Goal: Task Accomplishment & Management: Use online tool/utility

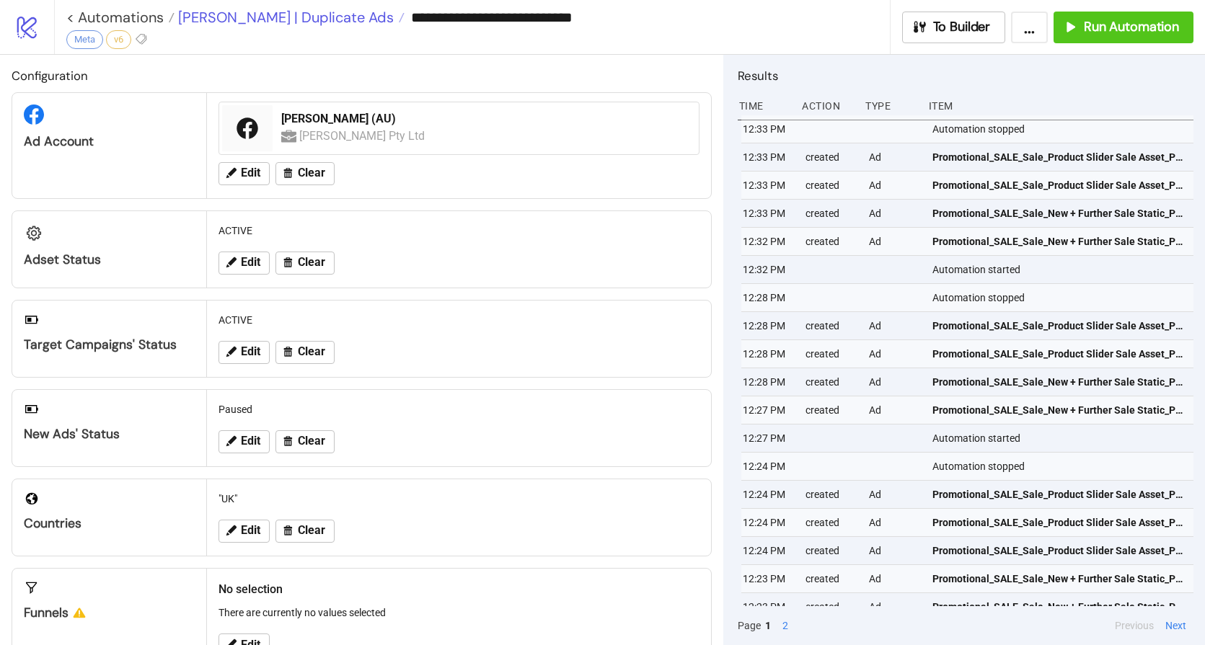
scroll to position [102, 0]
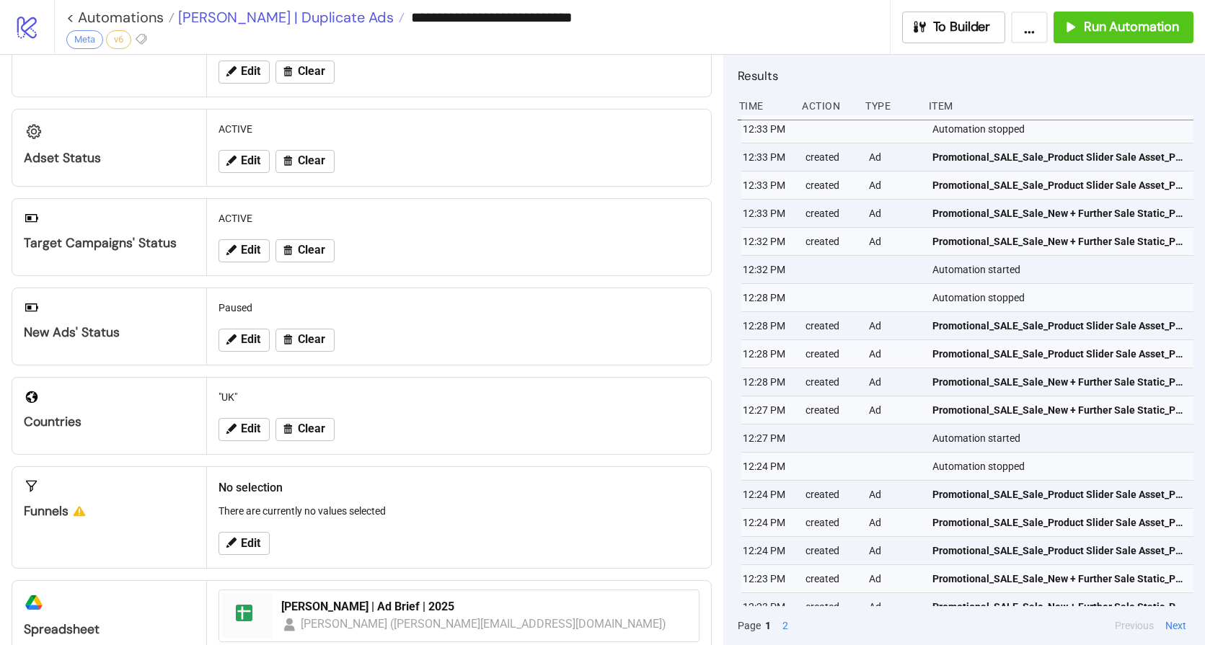
click at [213, 12] on span "[PERSON_NAME] | Duplicate Ads" at bounding box center [283, 17] width 219 height 19
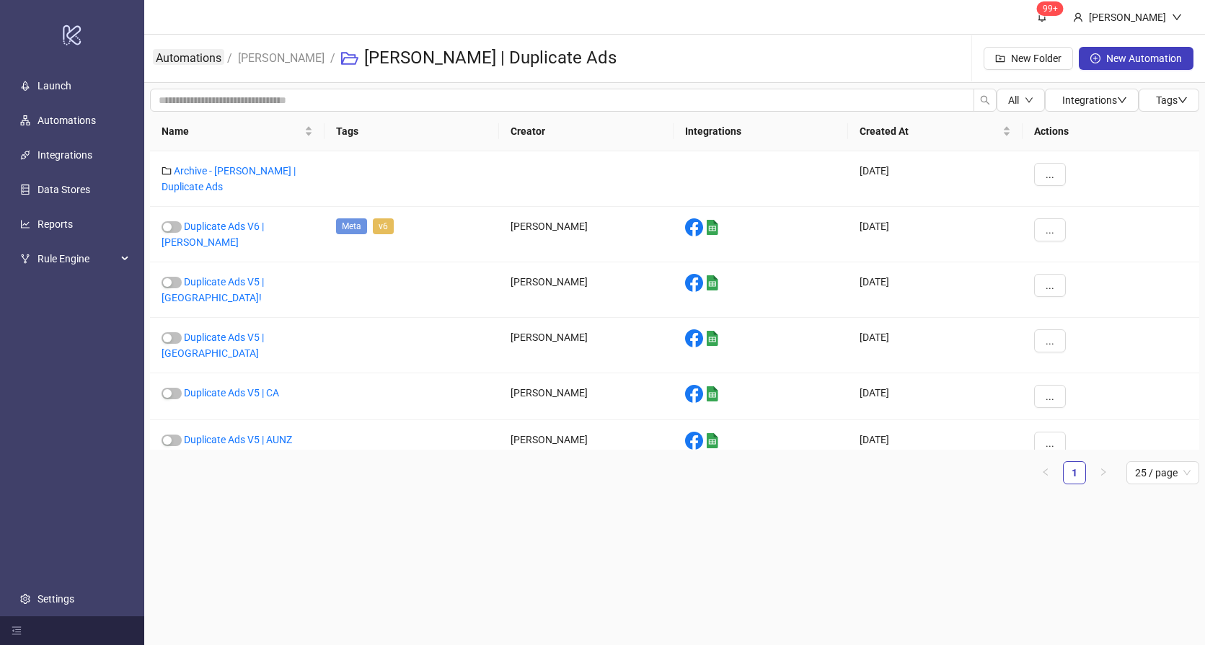
click at [190, 57] on link "Automations" at bounding box center [188, 57] width 71 height 16
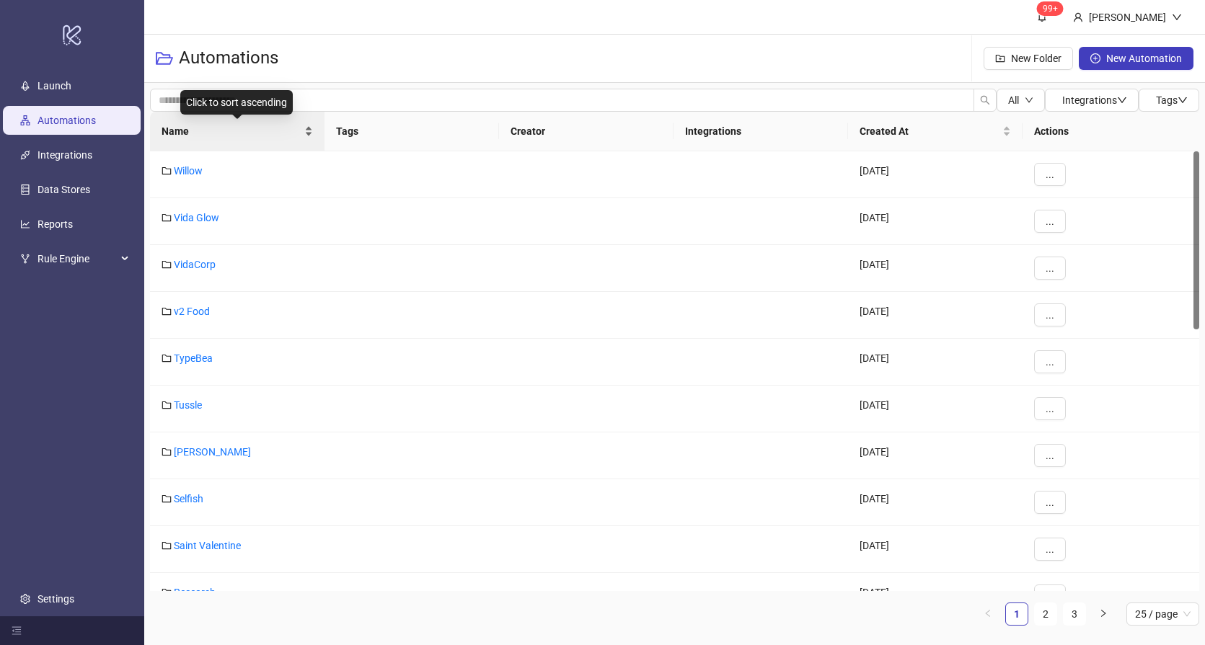
click at [238, 137] on span "Name" at bounding box center [231, 131] width 140 height 16
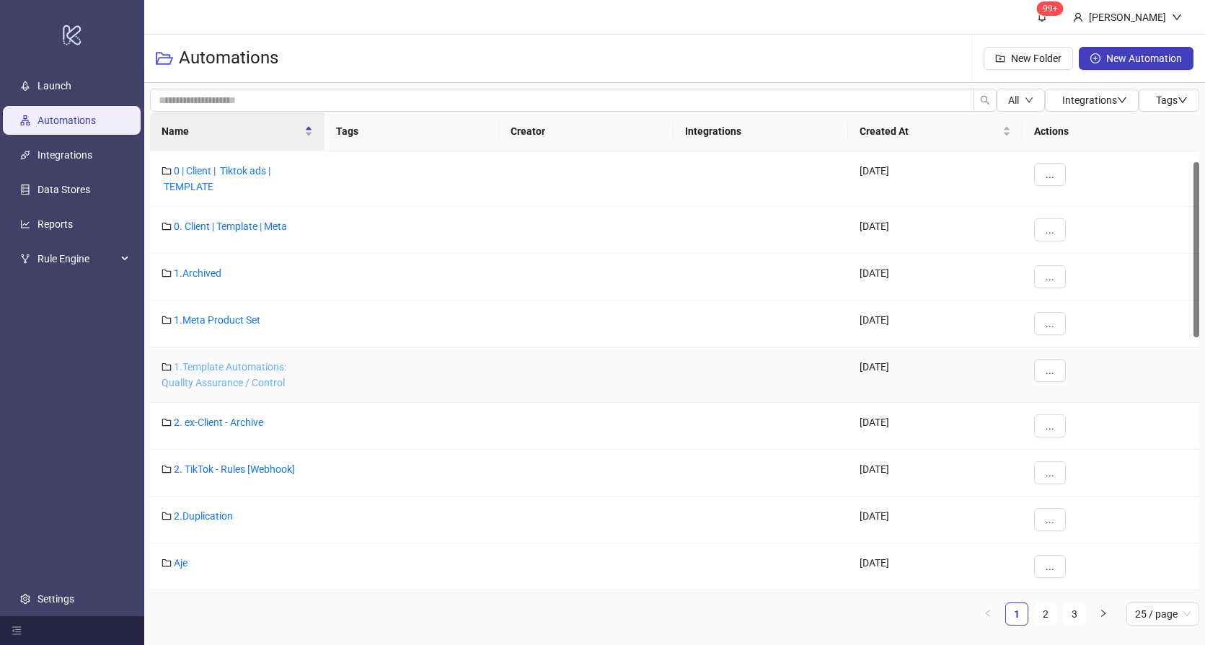
scroll to position [108, 0]
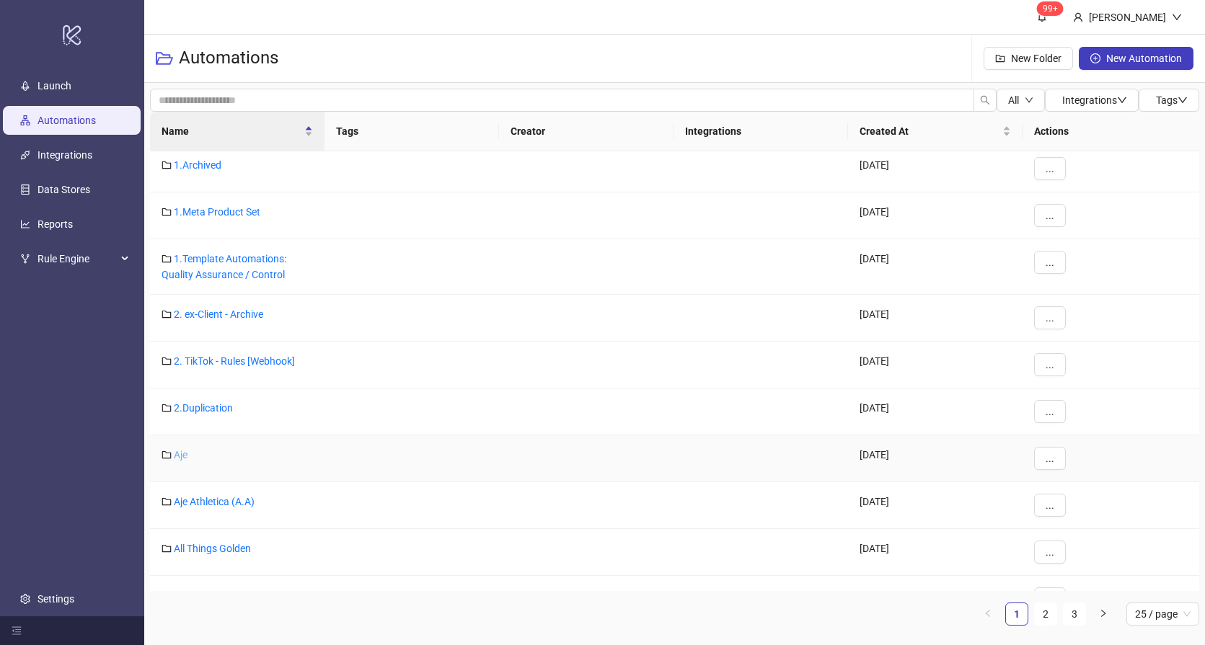
click at [182, 449] on link "Aje" at bounding box center [181, 455] width 14 height 12
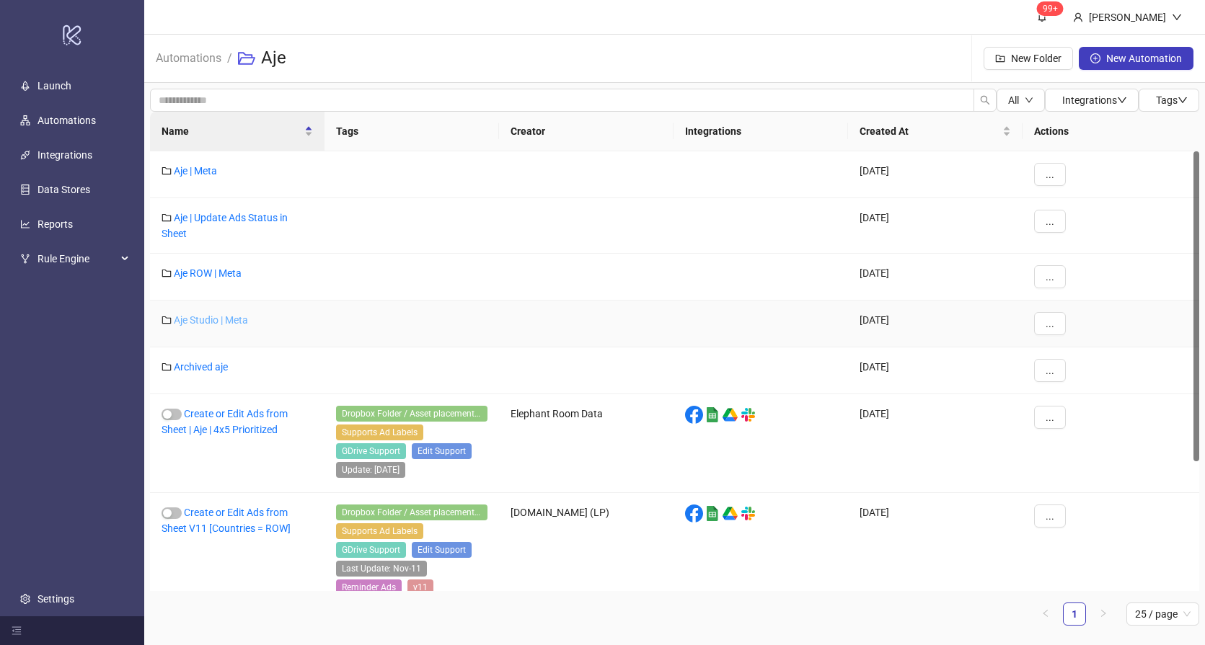
click at [226, 319] on link "Aje Studio | Meta" at bounding box center [211, 320] width 74 height 12
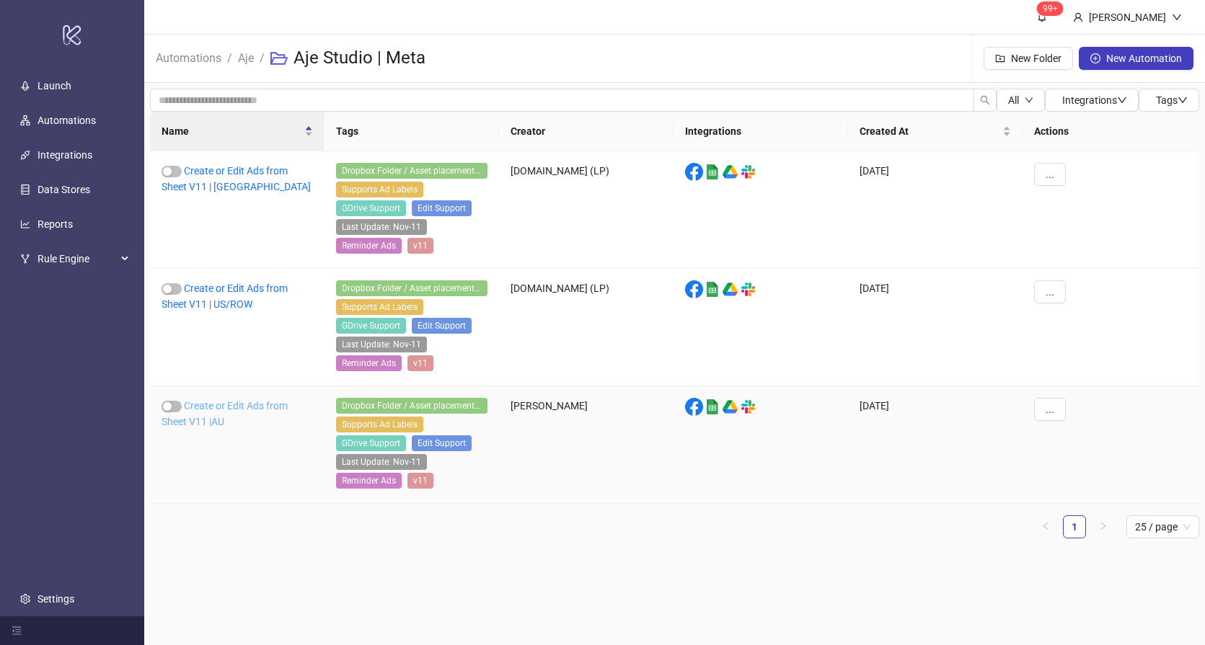
click at [225, 402] on link "Create or Edit Ads from Sheet V11 |AU" at bounding box center [224, 413] width 126 height 27
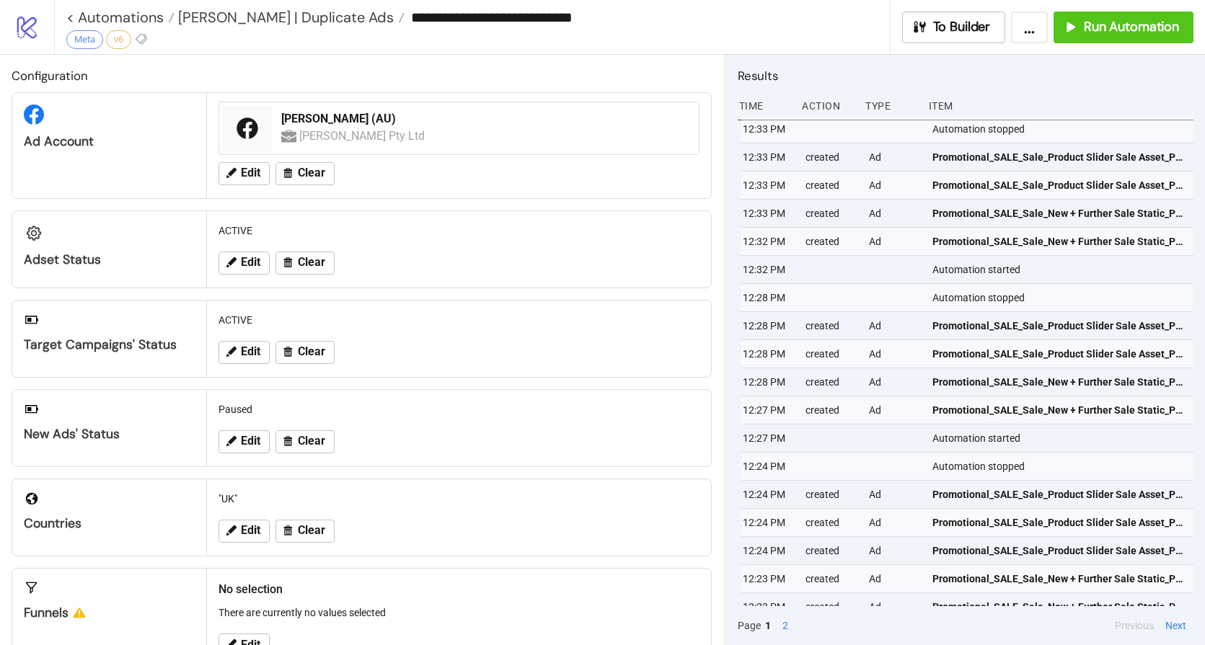
type input "**********"
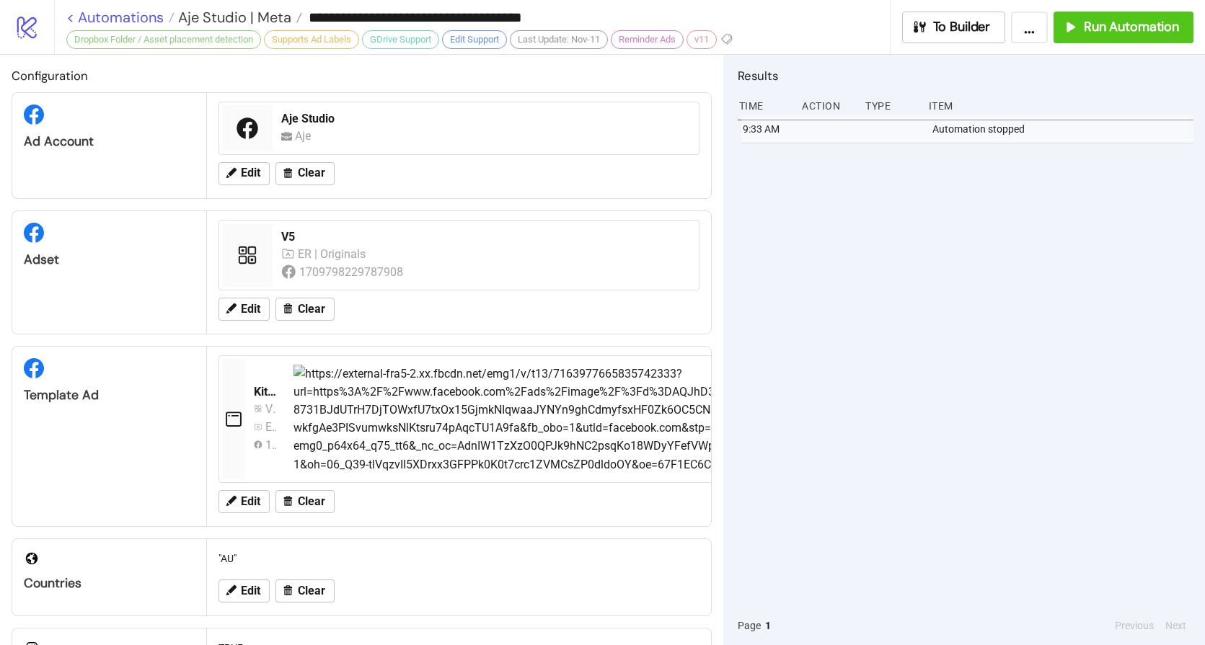
click at [112, 14] on link "< Automations" at bounding box center [120, 17] width 108 height 14
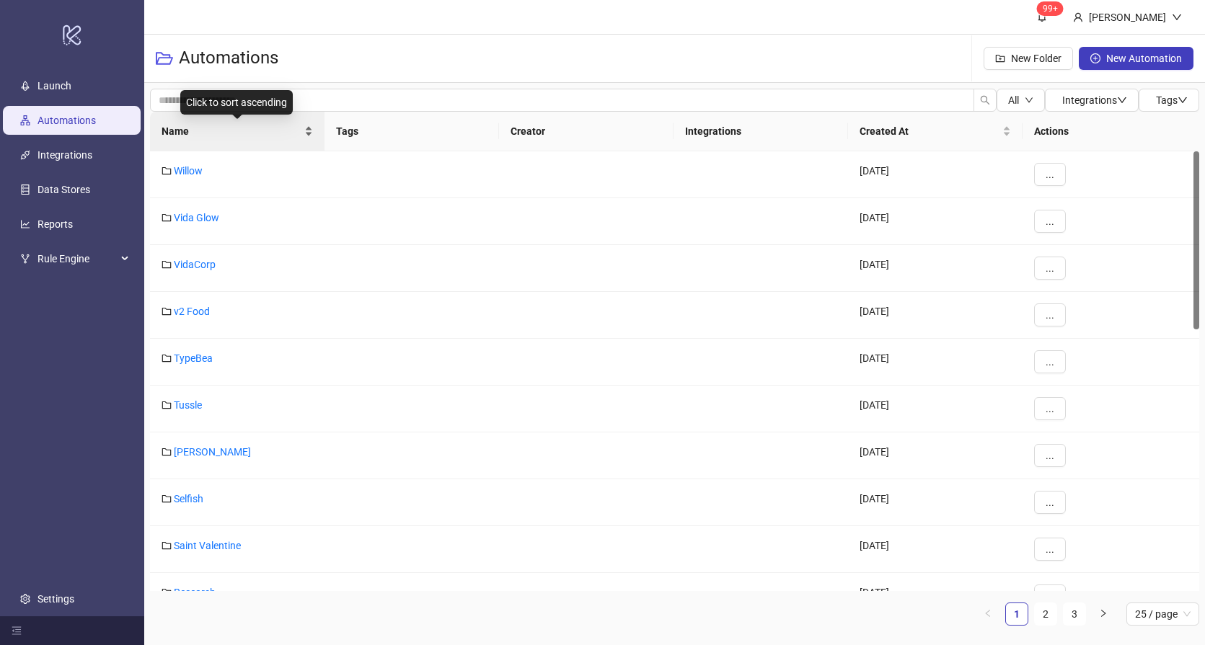
click at [229, 139] on div "Name" at bounding box center [236, 131] width 151 height 16
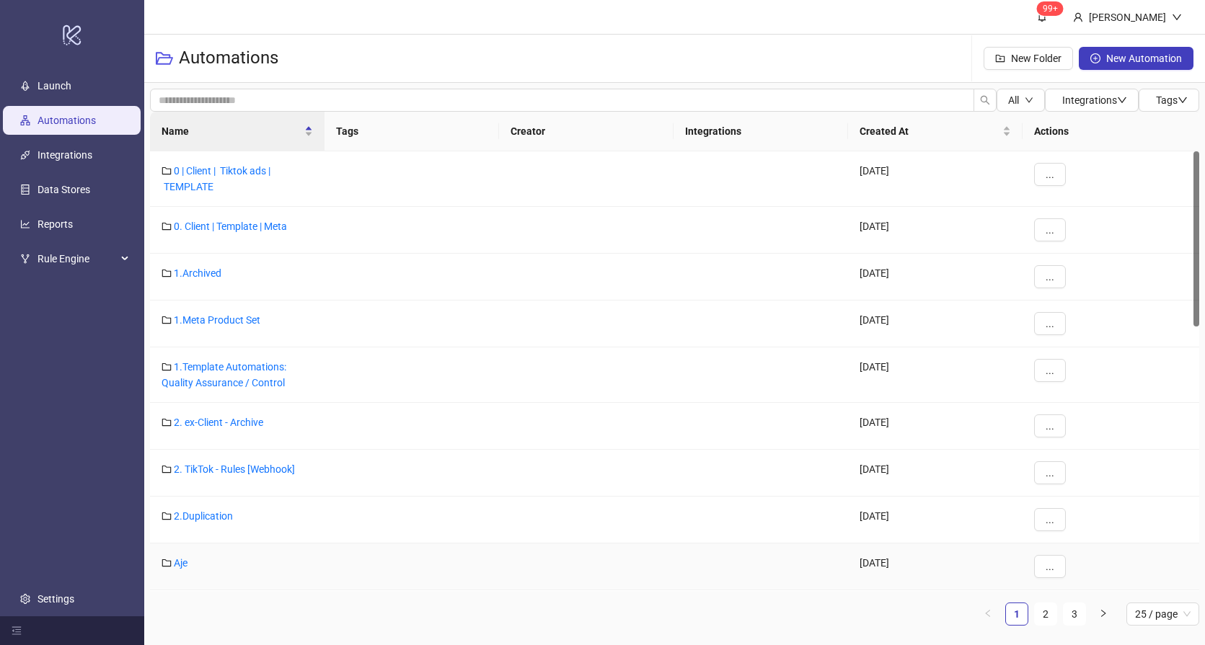
click at [188, 564] on div "Aje" at bounding box center [237, 567] width 174 height 47
click at [179, 562] on link "Aje" at bounding box center [181, 563] width 14 height 12
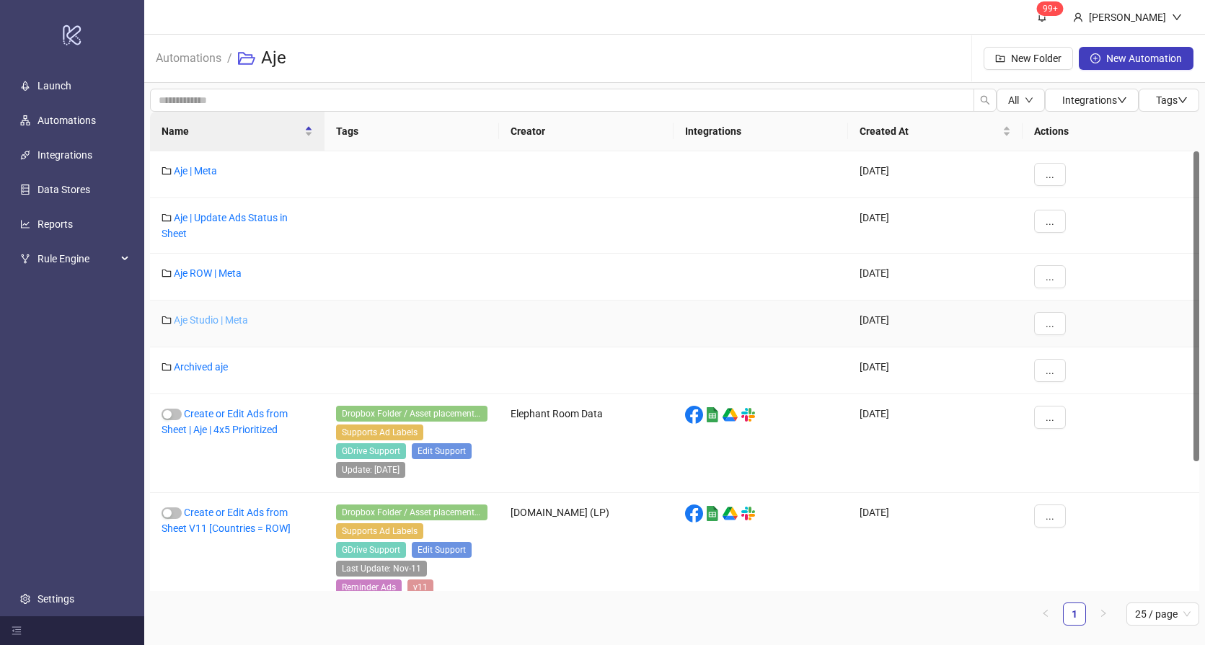
click at [210, 319] on link "Aje Studio | Meta" at bounding box center [211, 320] width 74 height 12
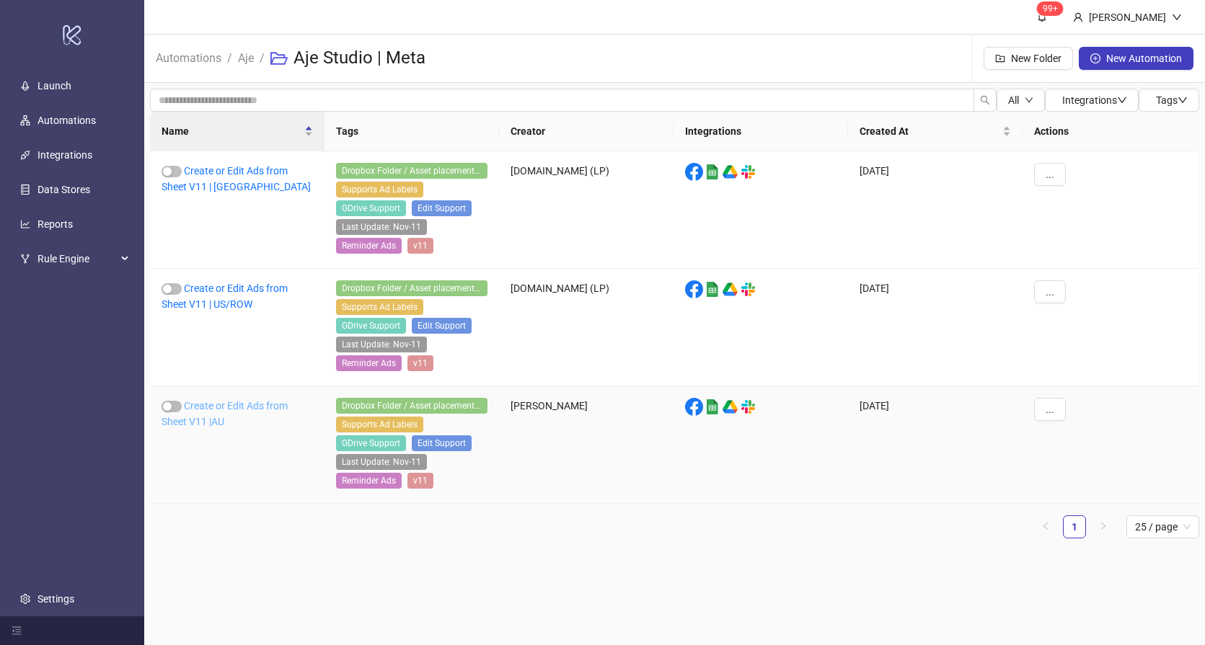
click at [213, 404] on link "Create or Edit Ads from Sheet V11 |AU" at bounding box center [224, 413] width 126 height 27
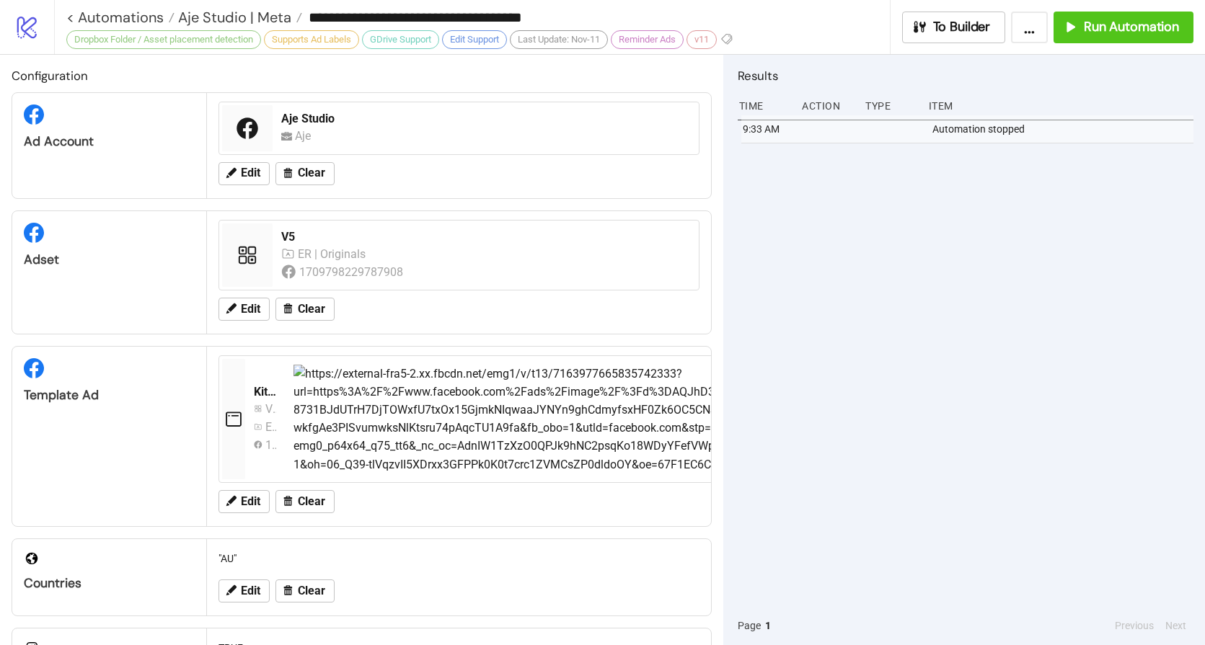
click at [1070, 207] on div "9:33 AM Automation stopped" at bounding box center [966, 360] width 456 height 491
click at [1133, 23] on span "Run Automation" at bounding box center [1131, 27] width 95 height 17
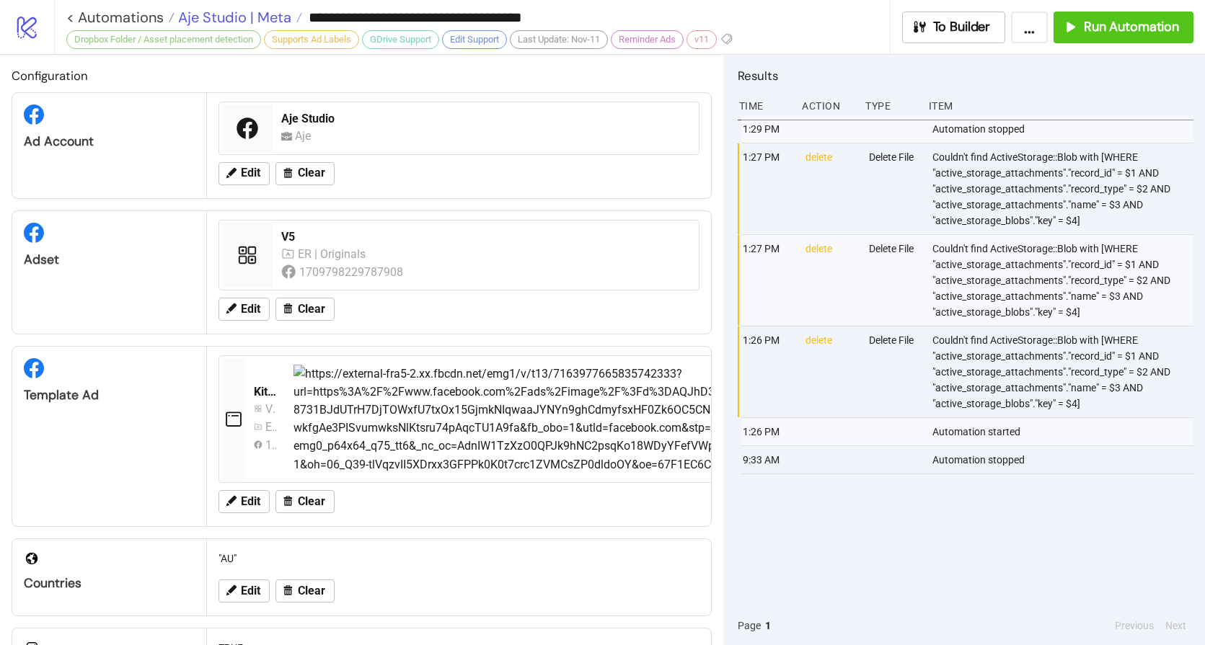
click at [231, 23] on span "Aje Studio | Meta" at bounding box center [232, 17] width 117 height 19
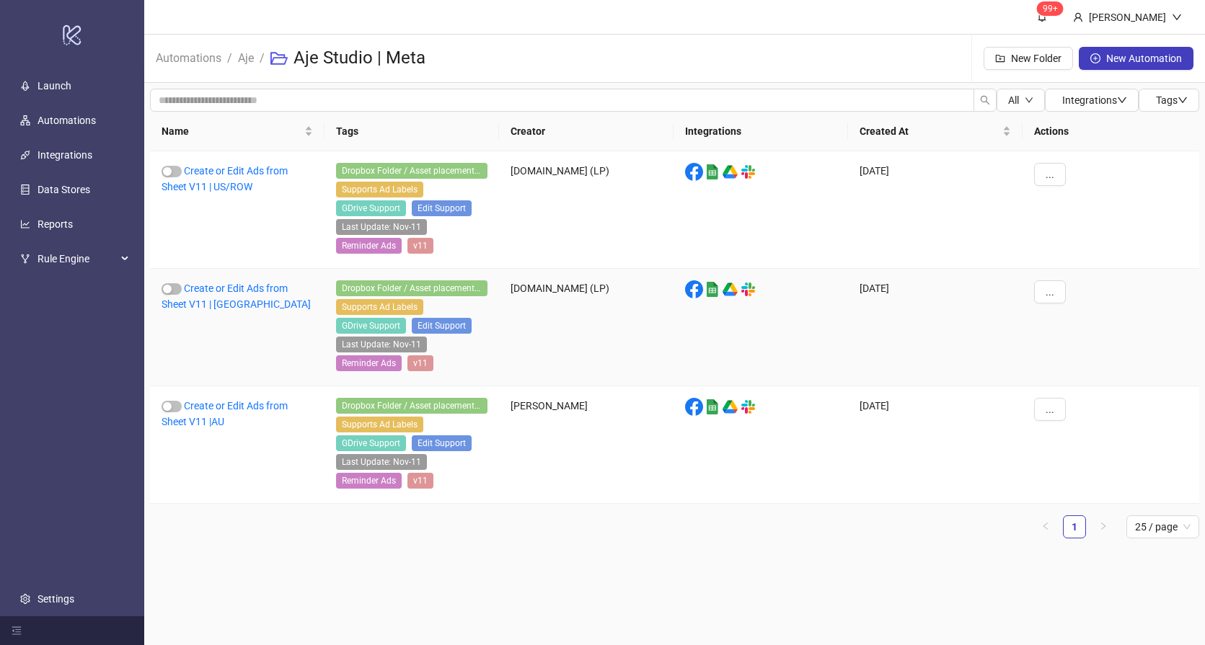
click at [221, 294] on div "Create or Edit Ads from Sheet V11 | [GEOGRAPHIC_DATA]" at bounding box center [237, 328] width 174 height 118
click at [221, 292] on link "Create or Edit Ads from Sheet V11 | [GEOGRAPHIC_DATA]" at bounding box center [235, 296] width 149 height 27
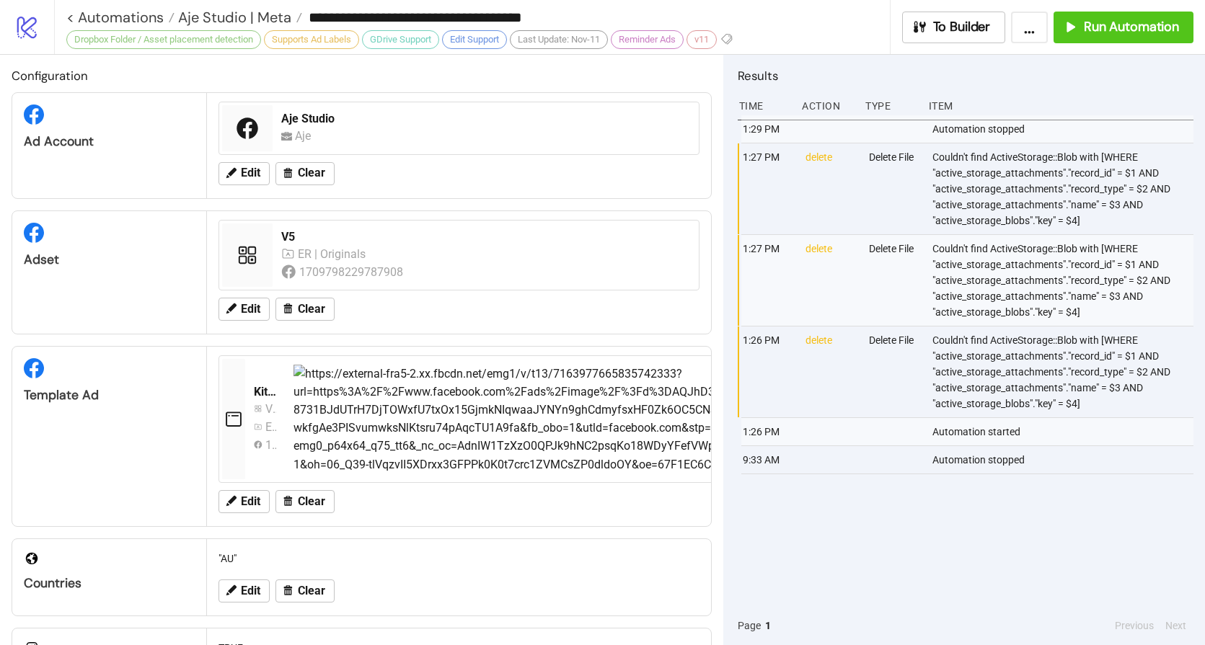
type input "**********"
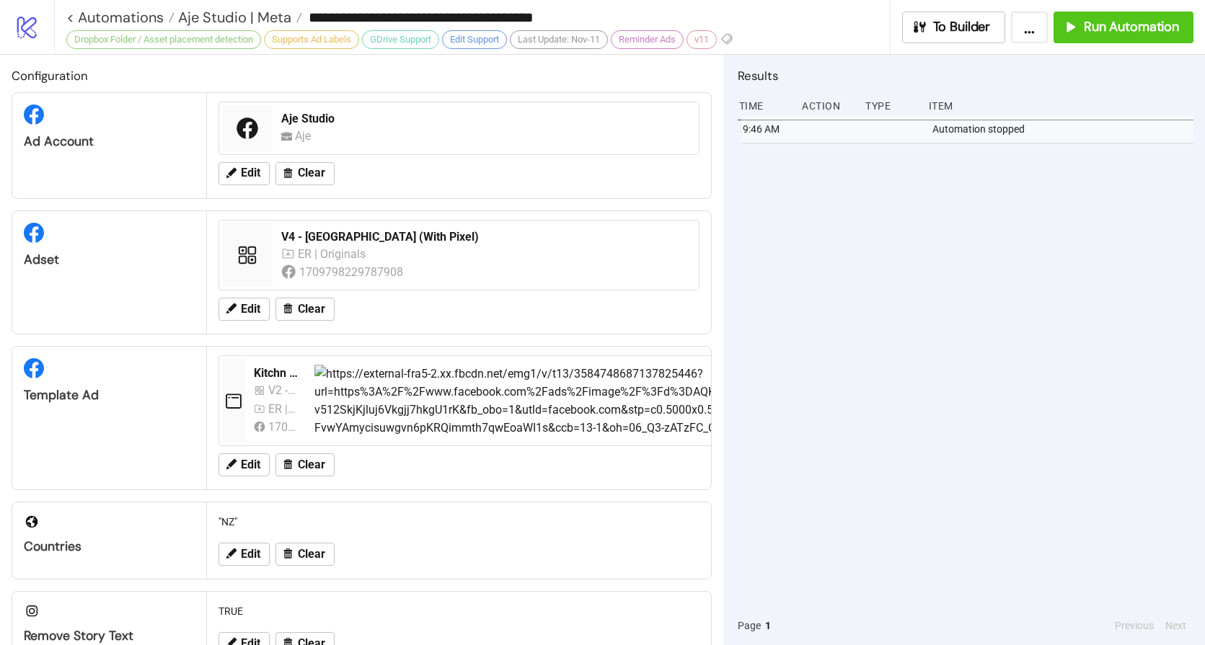
click at [946, 246] on div "9:46 AM Automation stopped" at bounding box center [966, 360] width 456 height 491
click at [1111, 21] on span "Run Automation" at bounding box center [1131, 27] width 95 height 17
